Goal: Information Seeking & Learning: Learn about a topic

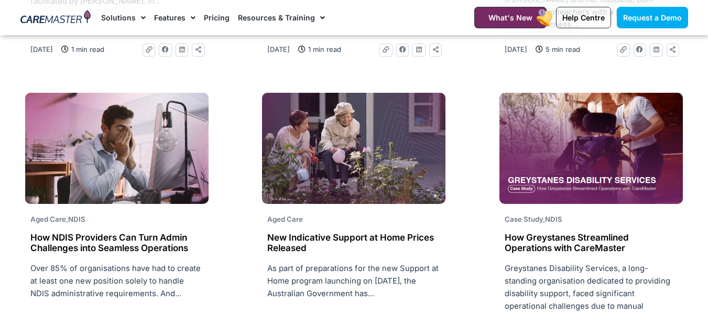
scroll to position [1571, 0]
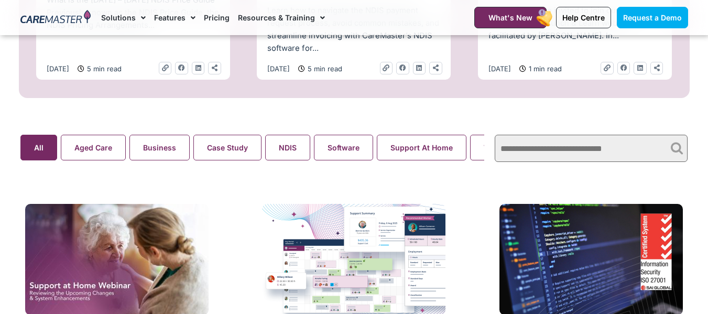
scroll to position [628, 0]
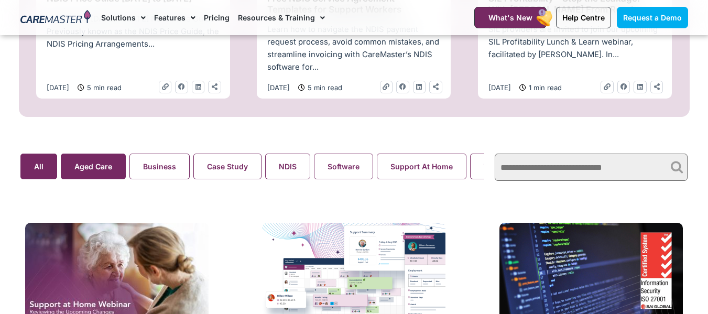
click at [79, 171] on search "Aged Care Business Case Study NDIS Software Support At Home Webinar All" at bounding box center [252, 166] width 464 height 26
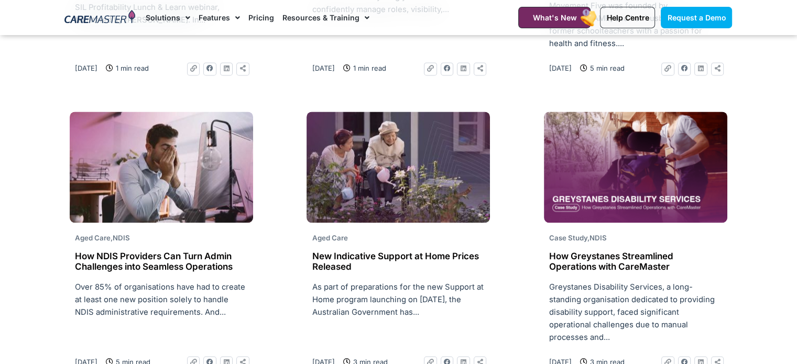
scroll to position [1571, 0]
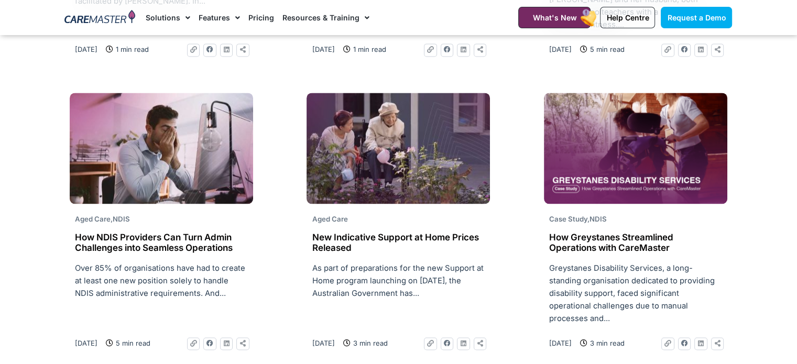
click at [130, 232] on h2 "How NDIS Providers Can Turn Admin Challenges into Seamless Operations" at bounding box center [161, 242] width 173 height 21
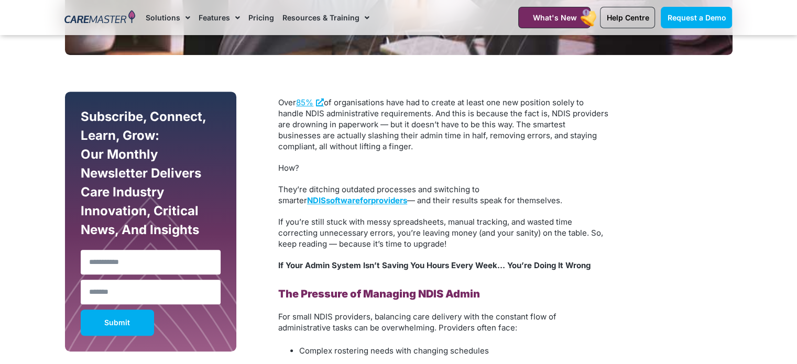
scroll to position [576, 0]
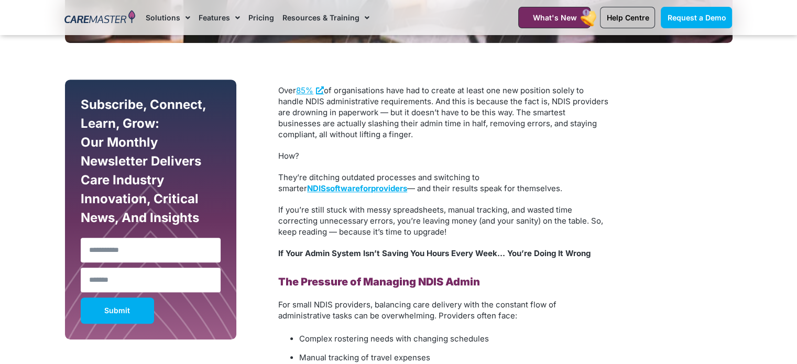
click at [413, 179] on p "They’re ditching outdated processes and switching to smarter NDIS s oftware f o…" at bounding box center [443, 183] width 330 height 22
click at [481, 191] on p "They’re ditching outdated processes and switching to smarter NDIS s oftware f o…" at bounding box center [443, 183] width 330 height 22
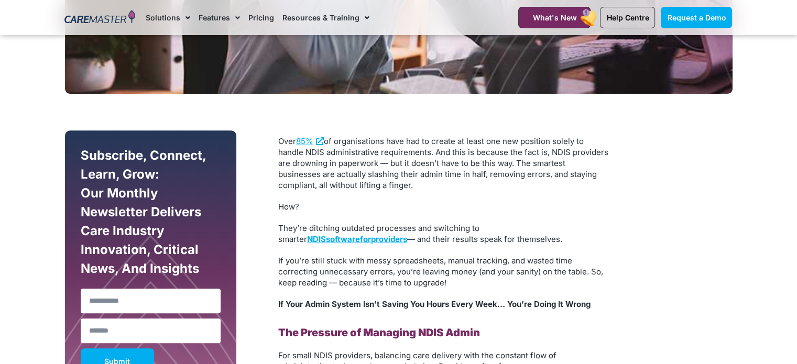
scroll to position [524, 0]
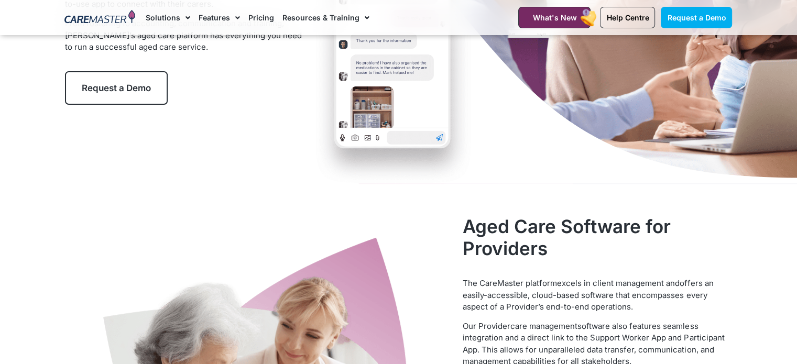
scroll to position [262, 0]
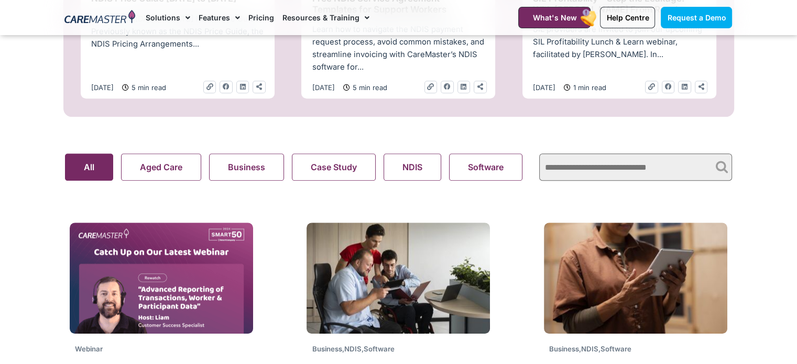
scroll to position [524, 0]
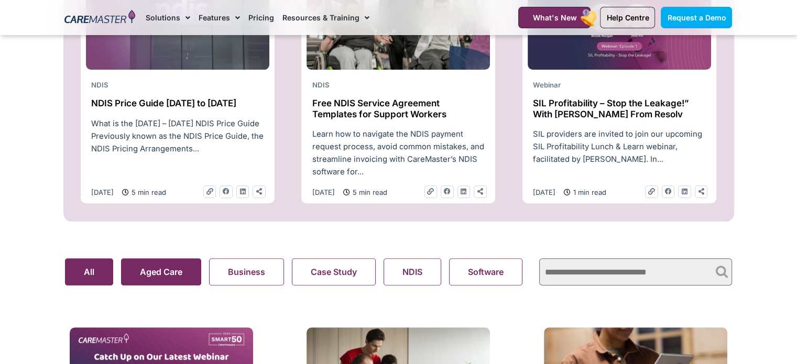
click at [155, 272] on search "Aged Care Business Case Study NDIS Software Support At Home Webinar All" at bounding box center [297, 271] width 464 height 27
click at [142, 281] on search "Aged Care Business Case Study NDIS Software Support At Home Webinar All" at bounding box center [297, 271] width 464 height 27
click at [151, 275] on button "Aged Care" at bounding box center [161, 271] width 80 height 27
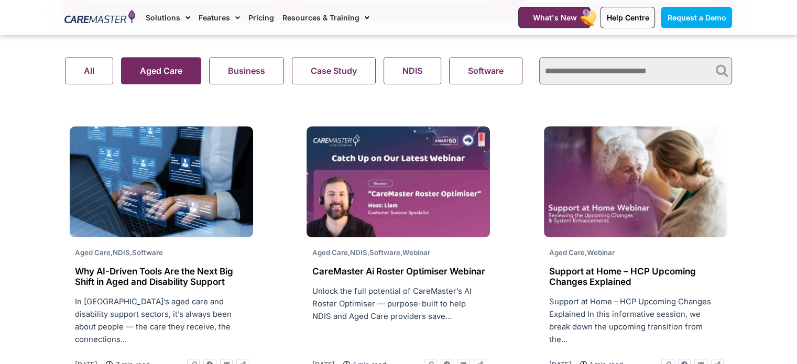
scroll to position [786, 0]
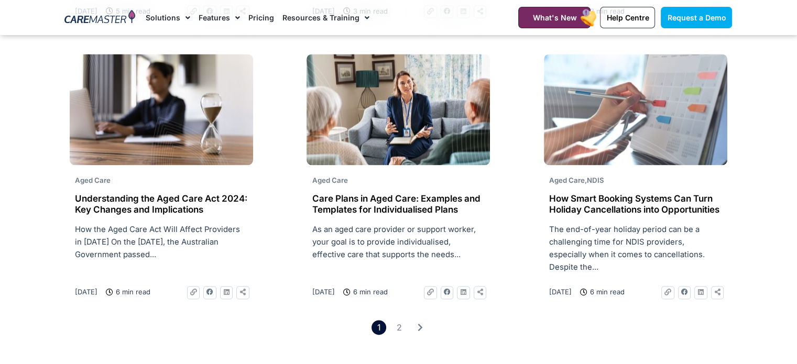
scroll to position [1571, 0]
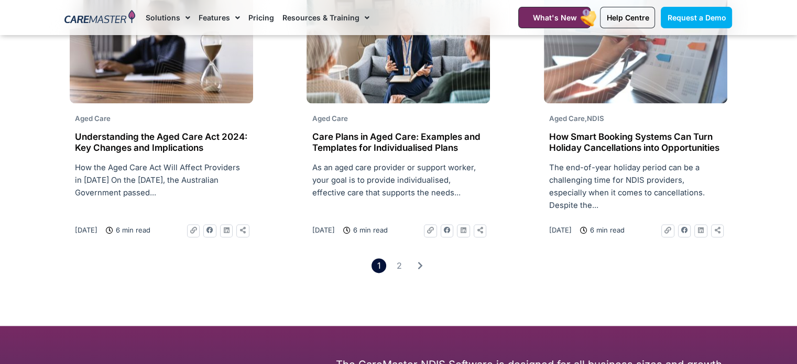
click at [406, 153] on h2 "Care Plans in Aged Care: Examples and Templates for Individualised Plans" at bounding box center [398, 141] width 173 height 21
